Goal: Communication & Community: Ask a question

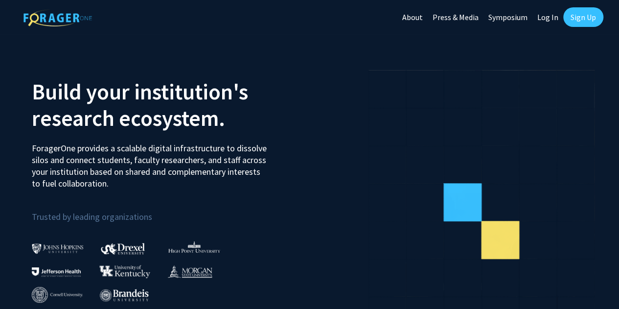
click at [548, 20] on link "Log In" at bounding box center [547, 17] width 31 height 34
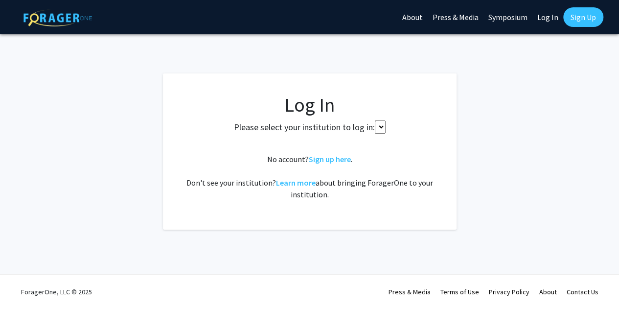
select select
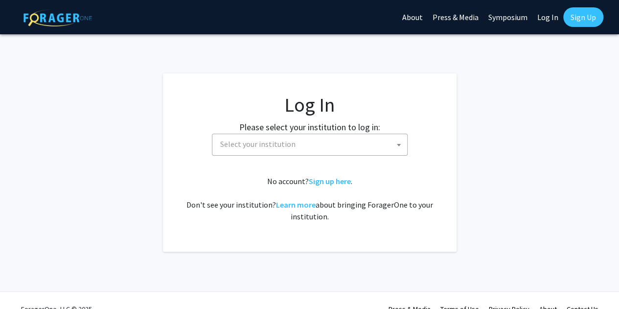
click at [344, 143] on span "Select your institution" at bounding box center [311, 144] width 191 height 20
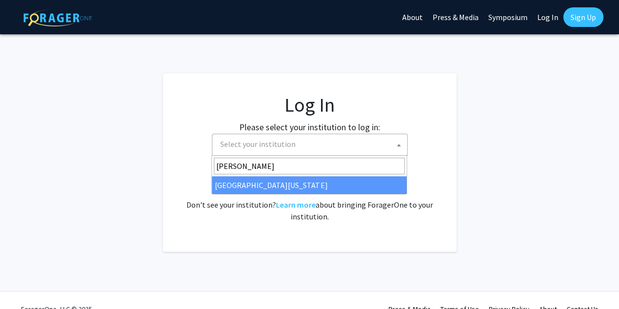
type input "mary"
select select "31"
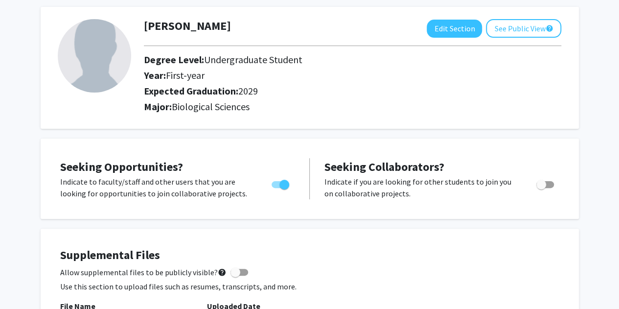
scroll to position [46, 0]
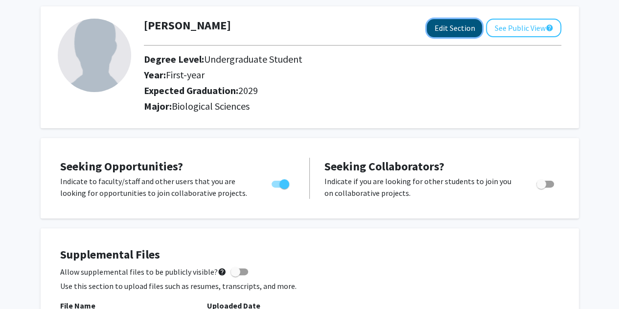
click at [449, 27] on button "Edit Section" at bounding box center [454, 28] width 55 height 18
select select "first-year"
select select "2029"
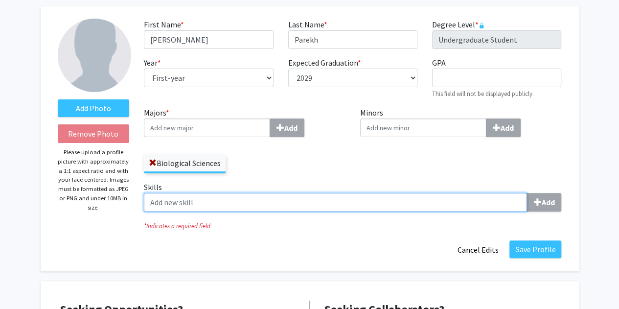
click at [342, 203] on input "Skills Add" at bounding box center [335, 202] width 383 height 19
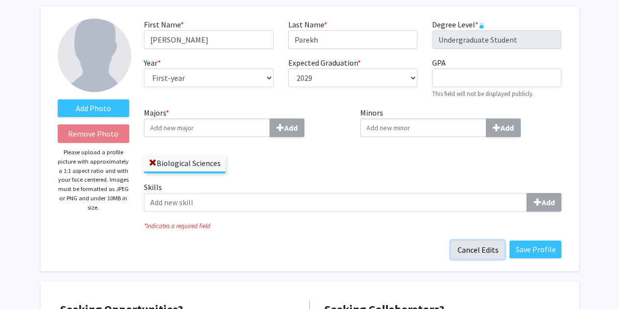
click at [471, 249] on button "Cancel Edits" at bounding box center [478, 249] width 54 height 19
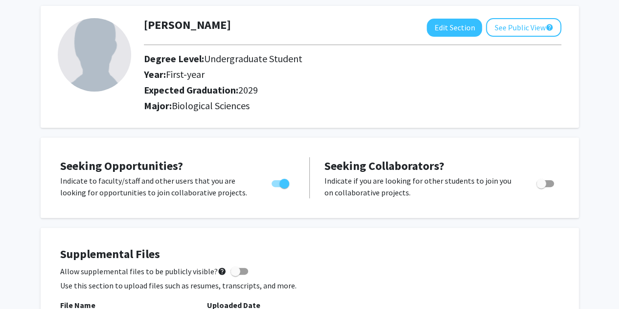
scroll to position [0, 0]
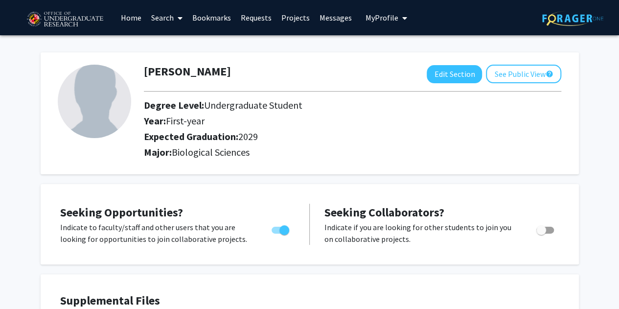
click at [163, 16] on link "Search" at bounding box center [166, 17] width 41 height 34
click at [173, 52] on span "Faculty/Staff" at bounding box center [182, 45] width 72 height 20
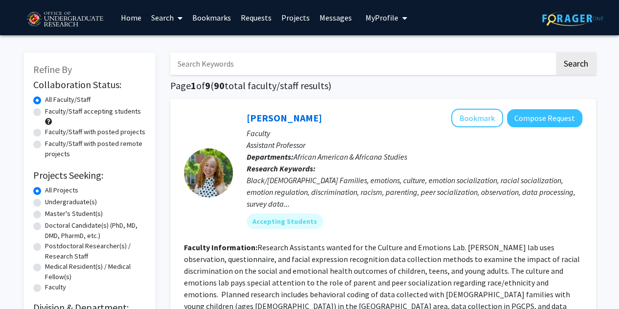
click at [70, 201] on label "Undergraduate(s)" at bounding box center [71, 202] width 52 height 10
click at [51, 201] on input "Undergraduate(s)" at bounding box center [48, 200] width 6 height 6
radio input "true"
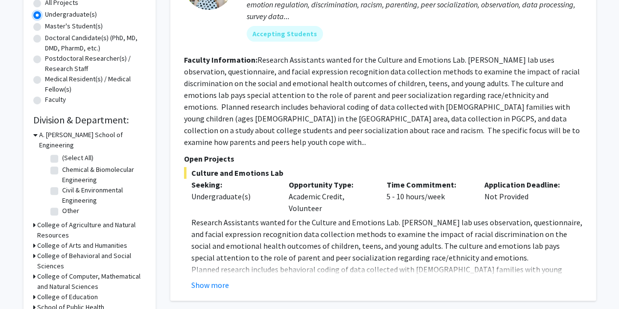
scroll to position [188, 0]
click at [36, 133] on icon at bounding box center [35, 134] width 4 height 10
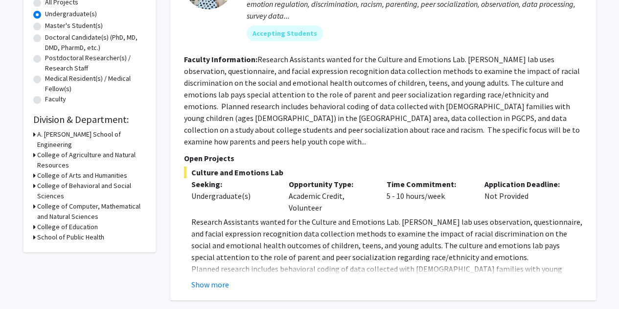
click at [36, 132] on div "A. [PERSON_NAME] School of Engineering" at bounding box center [89, 139] width 113 height 21
click at [34, 133] on icon at bounding box center [34, 134] width 2 height 10
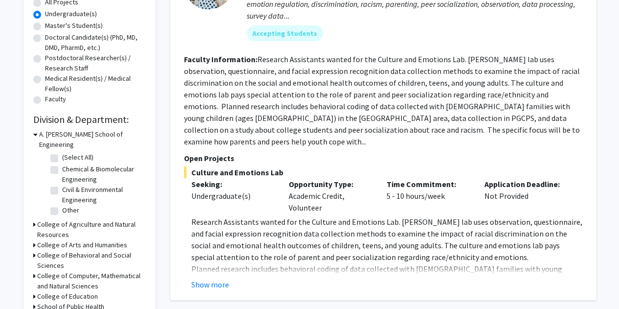
click at [62, 164] on label "Chemical & Biomolecular Engineering" at bounding box center [102, 174] width 81 height 21
click at [62, 164] on input "Chemical & Biomolecular Engineering" at bounding box center [65, 167] width 6 height 6
checkbox input "true"
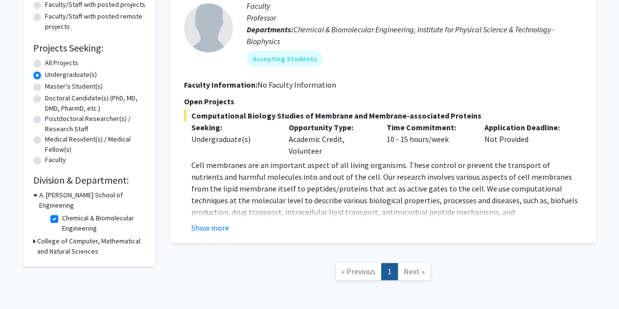
scroll to position [139, 0]
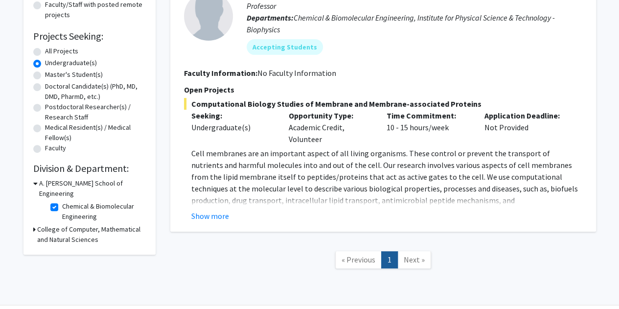
click at [62, 201] on label "Chemical & Biomolecular Engineering" at bounding box center [102, 211] width 81 height 21
click at [62, 201] on input "Chemical & Biomolecular Engineering" at bounding box center [65, 204] width 6 height 6
checkbox input "false"
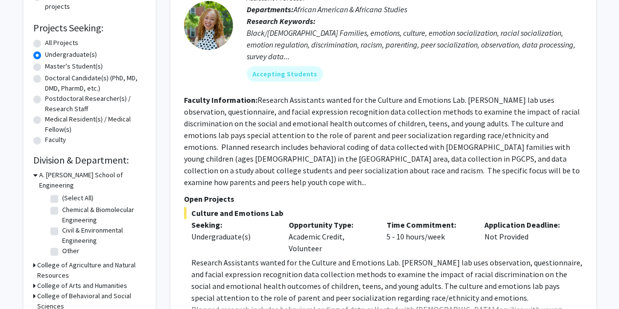
scroll to position [149, 0]
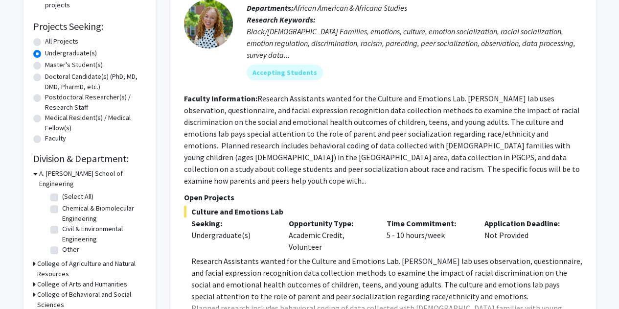
click at [36, 174] on icon at bounding box center [35, 173] width 4 height 10
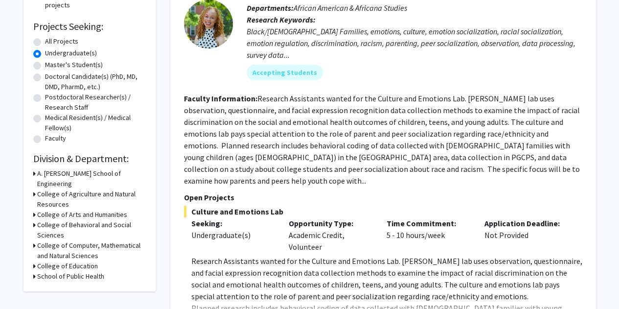
click at [35, 189] on div "College of Agriculture and Natural Resources" at bounding box center [89, 199] width 113 height 21
click at [31, 183] on div "Refine By Collaboration Status: Collaboration Status All Faculty/Staff Collabor…" at bounding box center [89, 98] width 132 height 388
click at [36, 189] on div "College of Agriculture and Natural Resources" at bounding box center [89, 199] width 113 height 21
click at [32, 182] on div "Refine By Collaboration Status: Collaboration Status All Faculty/Staff Collabor…" at bounding box center [89, 98] width 132 height 388
click at [39, 189] on h3 "College of Agriculture and Natural Resources" at bounding box center [91, 199] width 109 height 21
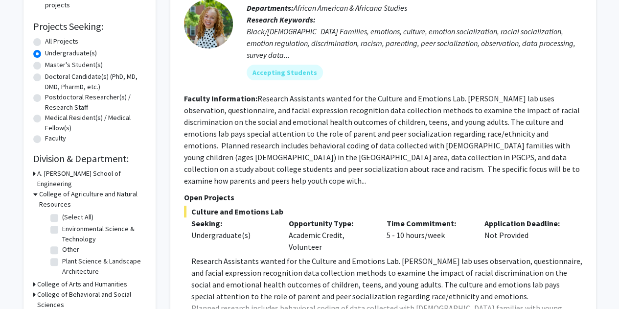
click at [90, 256] on label "Plant Science & Landscape Architecture" at bounding box center [102, 266] width 81 height 21
click at [68, 256] on input "Plant Science & Landscape Architecture" at bounding box center [65, 259] width 6 height 6
checkbox input "true"
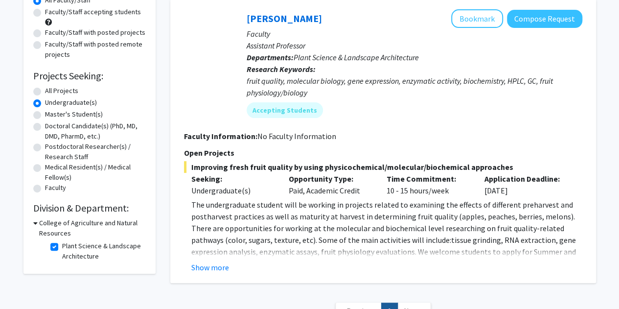
scroll to position [100, 0]
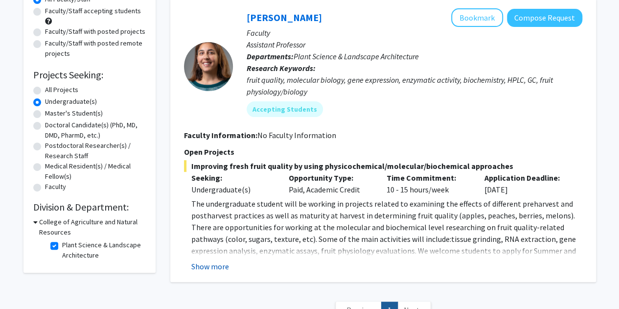
click at [223, 267] on button "Show more" at bounding box center [210, 266] width 38 height 12
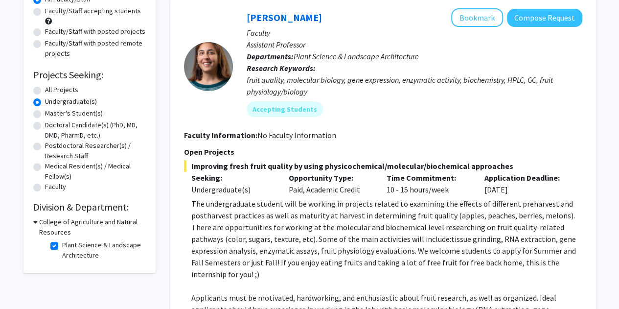
scroll to position [287, 0]
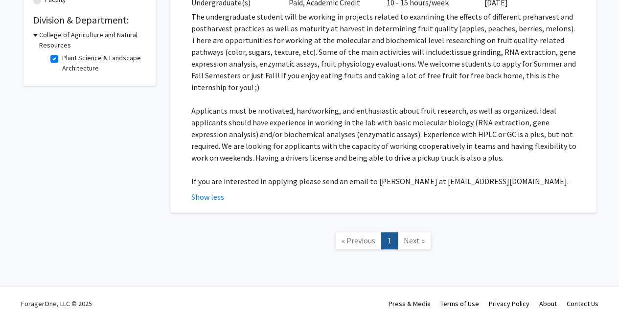
click at [340, 176] on span "If you are interested in applying please send an email to [PERSON_NAME] at [EMA…" at bounding box center [379, 181] width 377 height 10
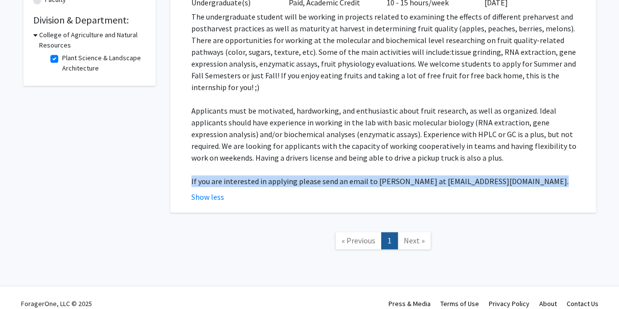
drag, startPoint x: 340, startPoint y: 170, endPoint x: 389, endPoint y: 164, distance: 49.2
click at [389, 176] on span "If you are interested in applying please send an email to [PERSON_NAME] at [EMA…" at bounding box center [379, 181] width 377 height 10
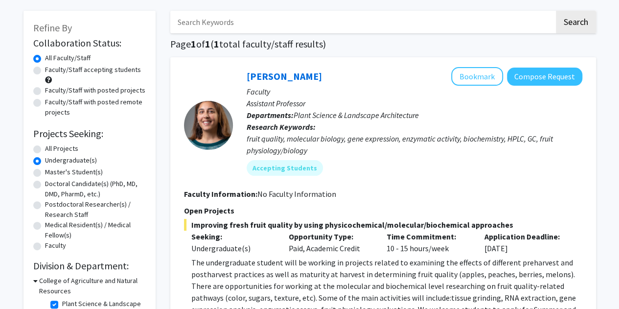
scroll to position [41, 0]
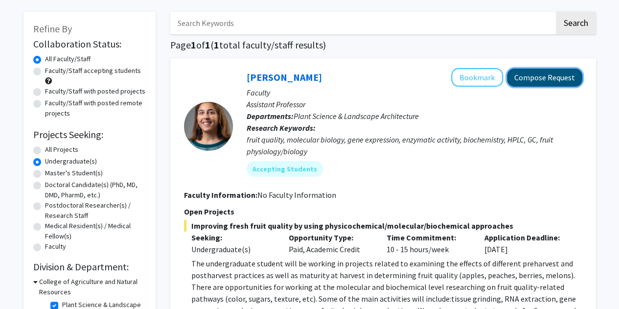
click at [524, 76] on button "Compose Request" at bounding box center [544, 77] width 75 height 18
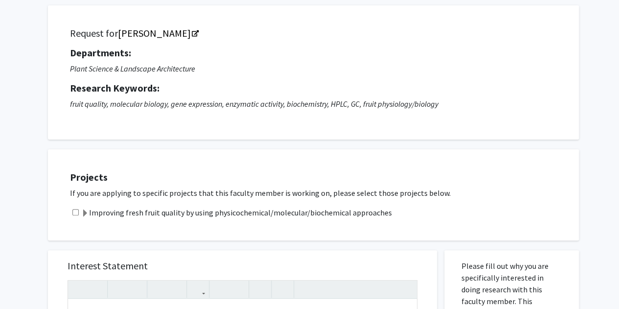
scroll to position [59, 0]
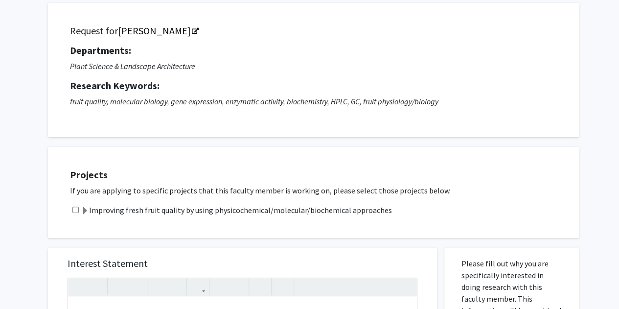
click at [80, 209] on div "Improving fresh fruit quality by using physicochemical/molecular/biochemical ap…" at bounding box center [319, 210] width 499 height 12
click at [72, 209] on input "checkbox" at bounding box center [75, 209] width 6 height 6
checkbox input "true"
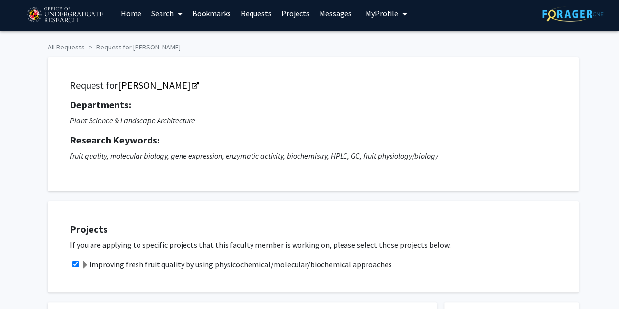
scroll to position [0, 0]
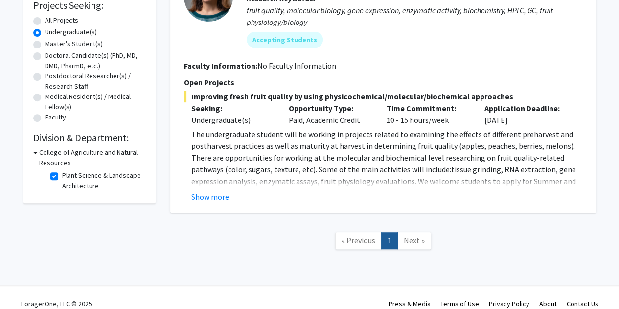
scroll to position [178, 0]
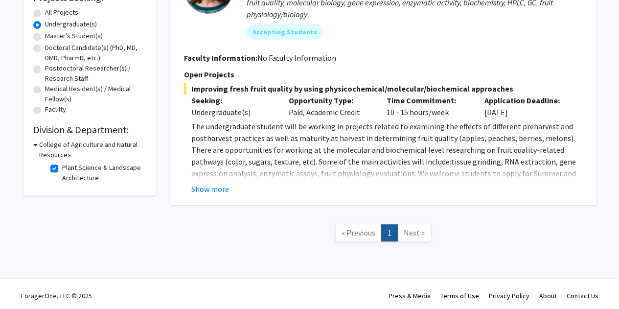
click at [62, 167] on label "Plant Science & Landscape Architecture" at bounding box center [102, 172] width 81 height 21
click at [62, 167] on input "Plant Science & Landscape Architecture" at bounding box center [65, 165] width 6 height 6
checkbox input "false"
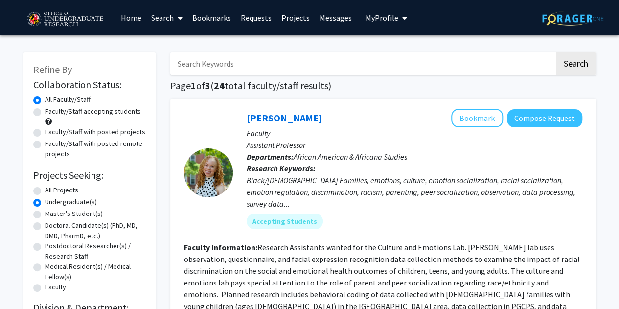
click at [272, 208] on div "Black/[DEMOGRAPHIC_DATA] Families, emotions, culture, emotion socialization, ra…" at bounding box center [415, 191] width 336 height 35
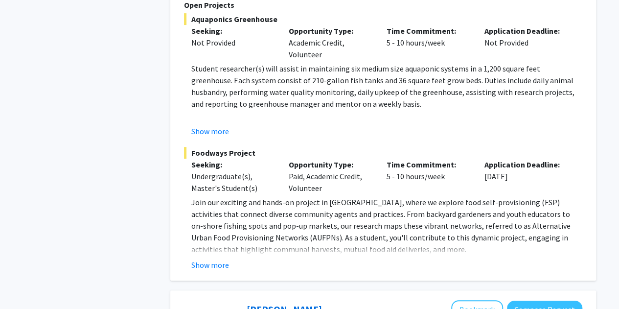
scroll to position [2049, 0]
click at [302, 201] on p "Join our exciting and hands-on project in [GEOGRAPHIC_DATA], where we explore f…" at bounding box center [386, 225] width 391 height 59
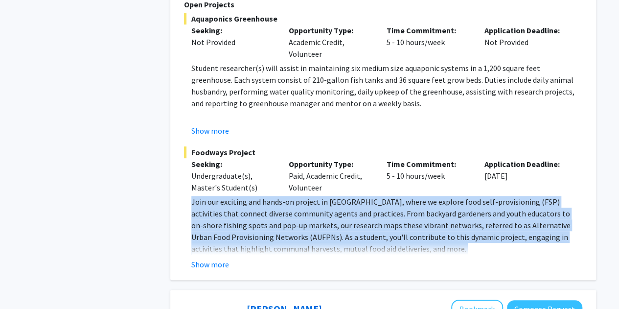
click at [302, 201] on p "Join our exciting and hands-on project in [GEOGRAPHIC_DATA], where we explore f…" at bounding box center [386, 225] width 391 height 59
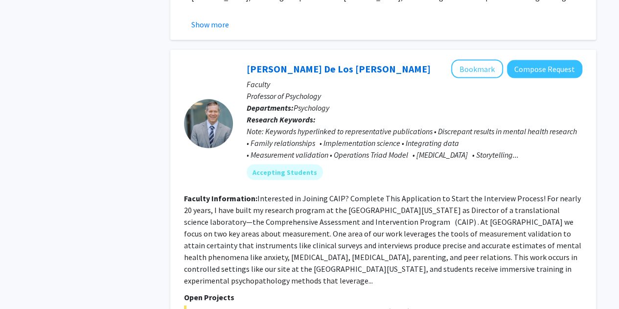
scroll to position [2936, 0]
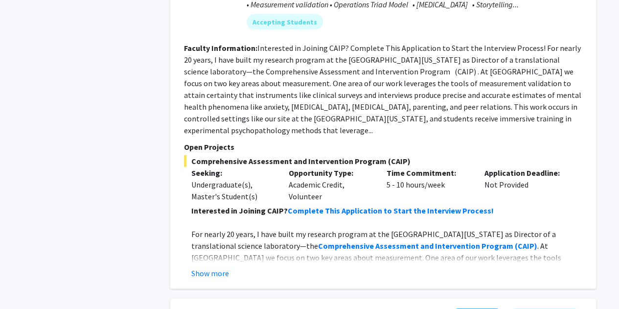
click at [298, 167] on p "Opportunity Type:" at bounding box center [330, 173] width 83 height 12
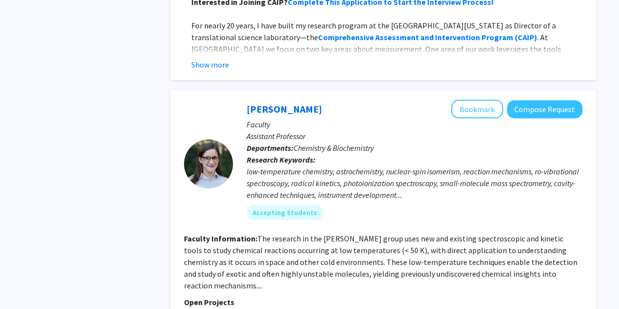
scroll to position [3145, 0]
click at [315, 233] on fg-read-more "The research in the [PERSON_NAME] group uses new and existing spectroscopic and…" at bounding box center [380, 261] width 393 height 57
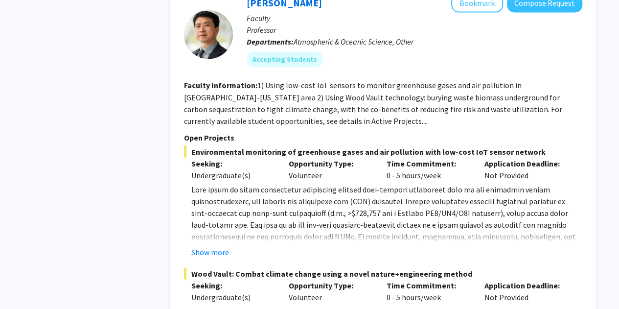
scroll to position [4669, 0]
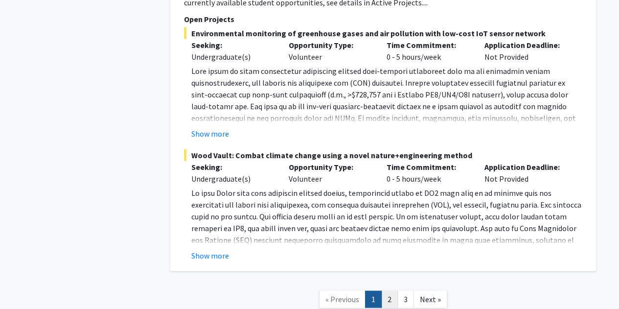
click at [383, 291] on link "2" at bounding box center [389, 299] width 17 height 17
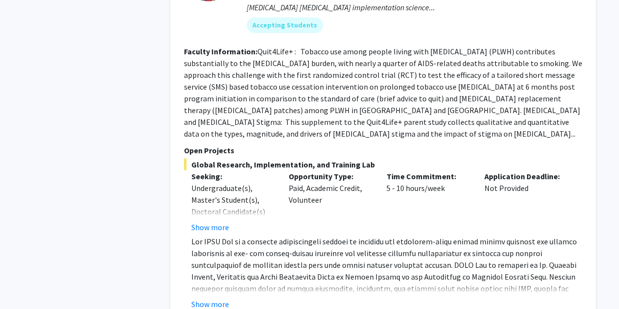
scroll to position [881, 0]
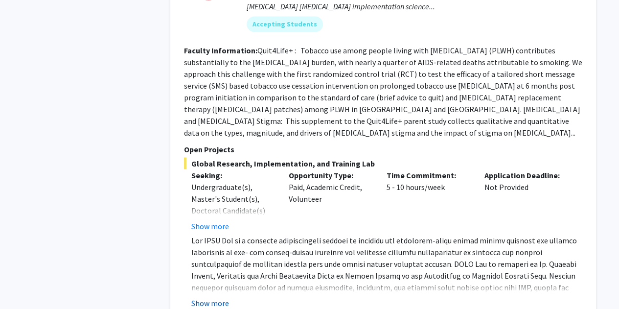
click at [217, 296] on button "Show more" at bounding box center [210, 302] width 38 height 12
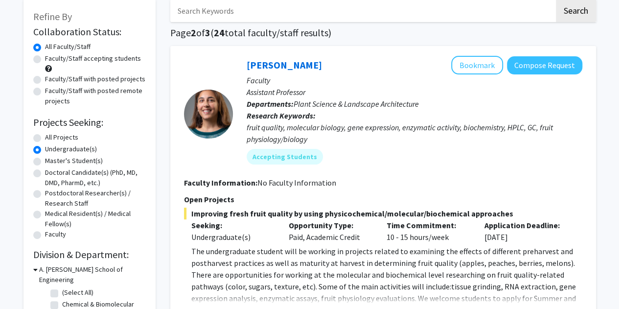
scroll to position [51, 0]
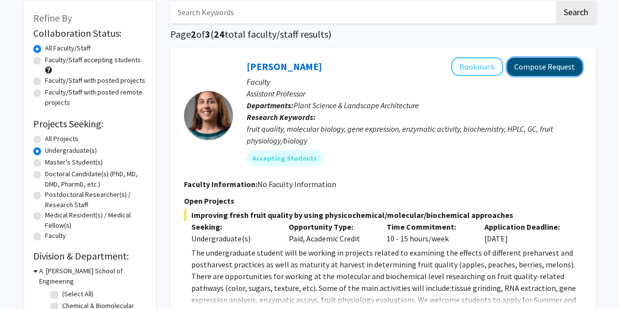
click at [522, 58] on button "Compose Request" at bounding box center [544, 67] width 75 height 18
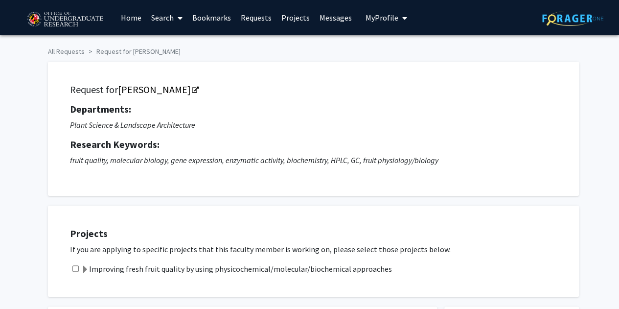
scroll to position [172, 0]
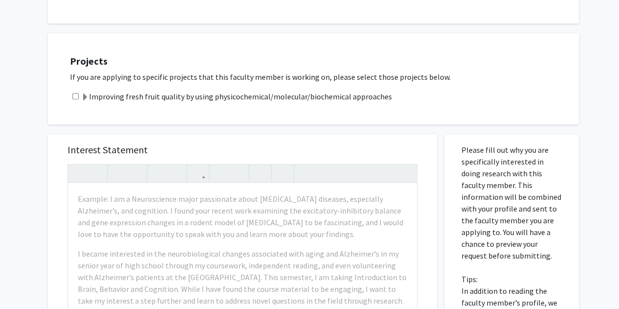
click at [73, 97] on input "checkbox" at bounding box center [75, 96] width 6 height 6
checkbox input "true"
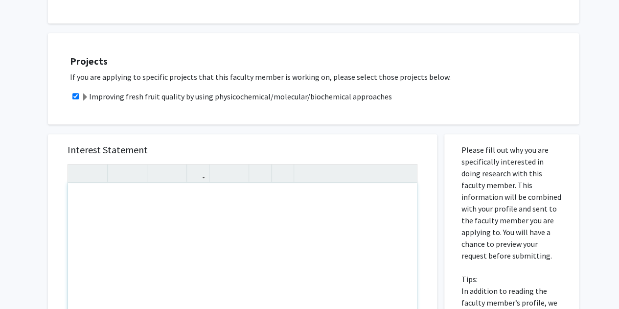
click at [90, 197] on div "Note to users with screen readers: Please press Alt+0 or Option+0 to deactivate…" at bounding box center [242, 295] width 349 height 225
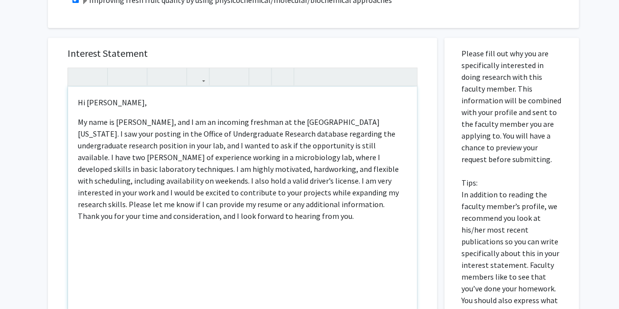
scroll to position [269, 0]
click at [375, 121] on p "My name is [PERSON_NAME], and I am an incoming freshman at the [GEOGRAPHIC_DATA…" at bounding box center [242, 168] width 329 height 106
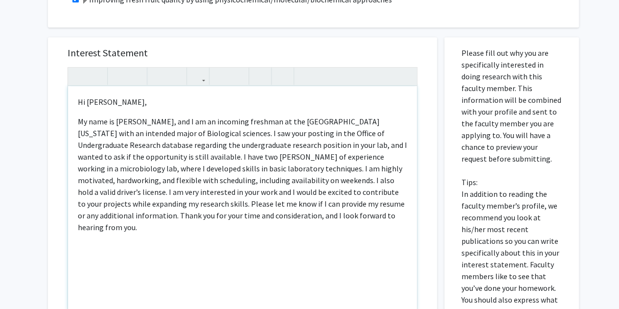
click at [172, 156] on p "My name is [PERSON_NAME], and I am an incoming freshman at the [GEOGRAPHIC_DATA…" at bounding box center [242, 173] width 329 height 117
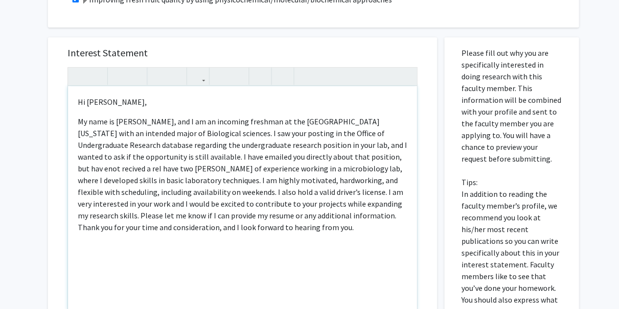
click at [350, 157] on p "My name is [PERSON_NAME], and I am an incoming freshman at the [GEOGRAPHIC_DATA…" at bounding box center [242, 173] width 329 height 117
click at [82, 164] on p "My name is [PERSON_NAME], and I am an incoming freshman at the [GEOGRAPHIC_DATA…" at bounding box center [242, 173] width 329 height 117
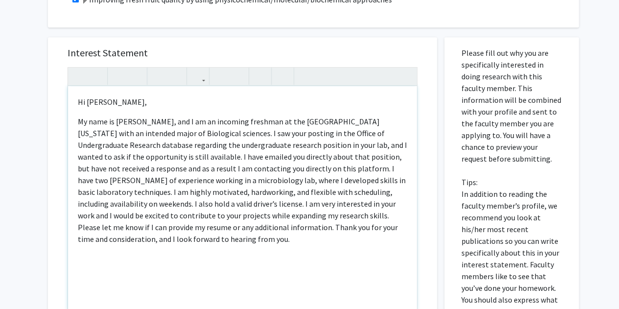
click at [195, 247] on div "Hi [PERSON_NAME]," at bounding box center [242, 198] width 349 height 225
click at [102, 227] on p "My name is [PERSON_NAME], and I am an incoming freshman at the [GEOGRAPHIC_DATA…" at bounding box center [242, 179] width 329 height 129
click at [215, 263] on p "Note to users with screen readers: Please press Alt+0 or Option+0 to deactivate…" at bounding box center [242, 258] width 329 height 12
type textarea "<l>Ip Do. Sitame,</c><a>El sedd ei Temporin Utlabo, etd M al en adminimv quisno…"
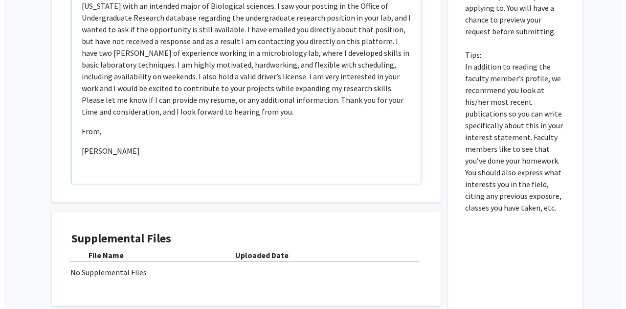
scroll to position [481, 0]
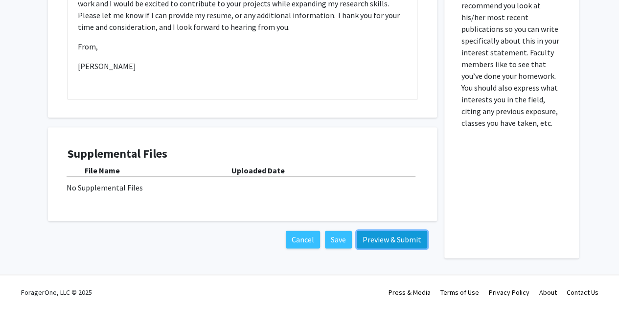
click at [375, 233] on button "Preview & Submit" at bounding box center [392, 239] width 70 height 18
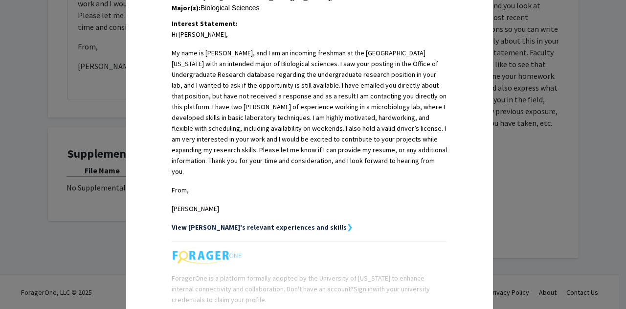
scroll to position [309, 0]
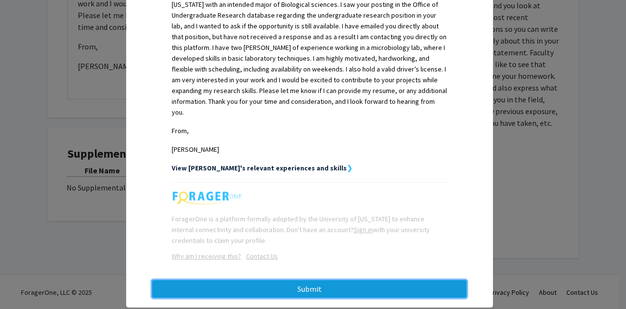
click at [356, 280] on button "Submit" at bounding box center [309, 289] width 315 height 18
